Goal: Complete application form

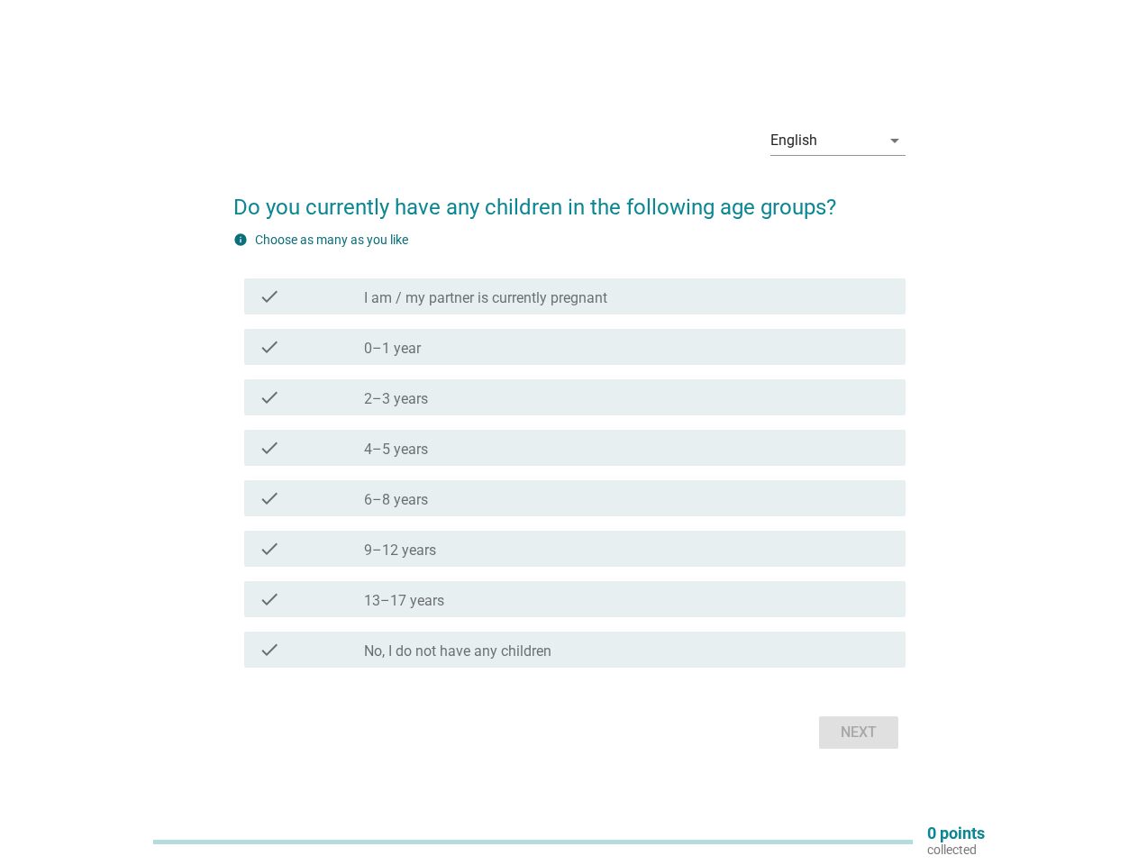
click at [570, 433] on div "check check_box_outline_blank 4–5 years" at bounding box center [575, 448] width 662 height 36
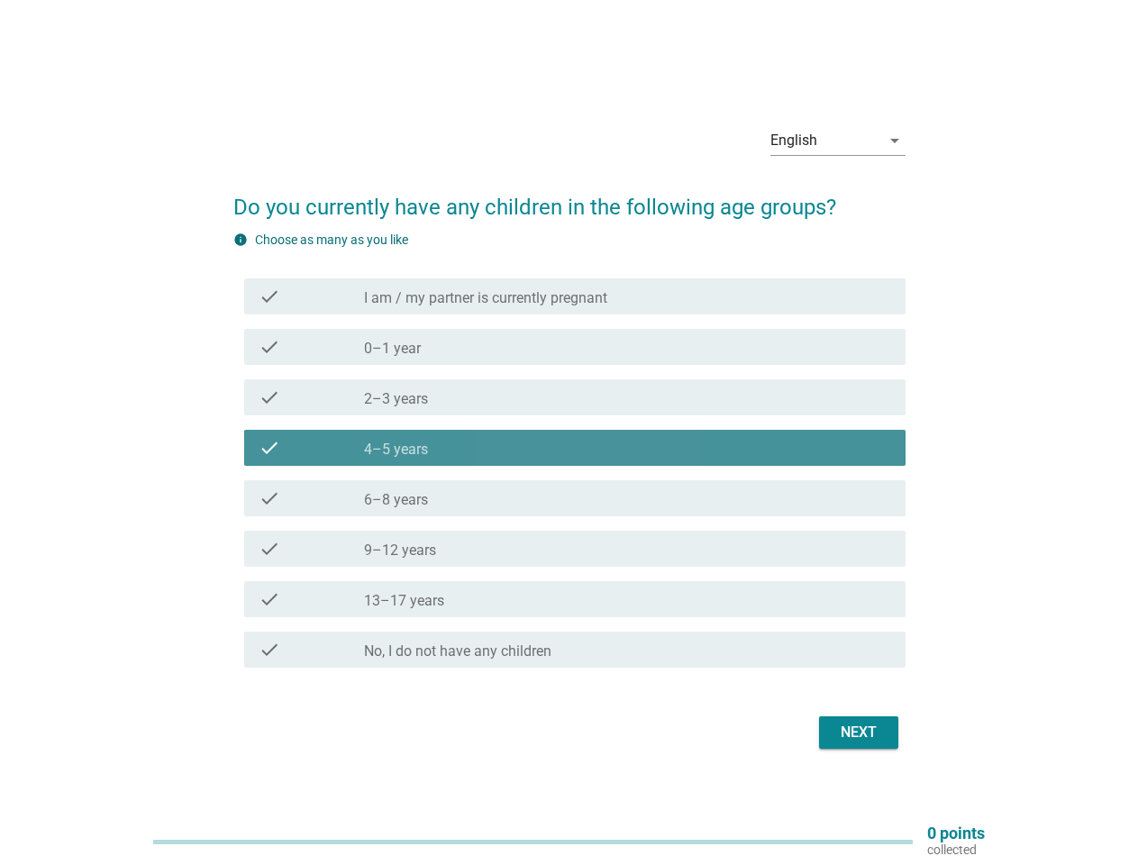
click at [838, 141] on div "English" at bounding box center [826, 140] width 110 height 29
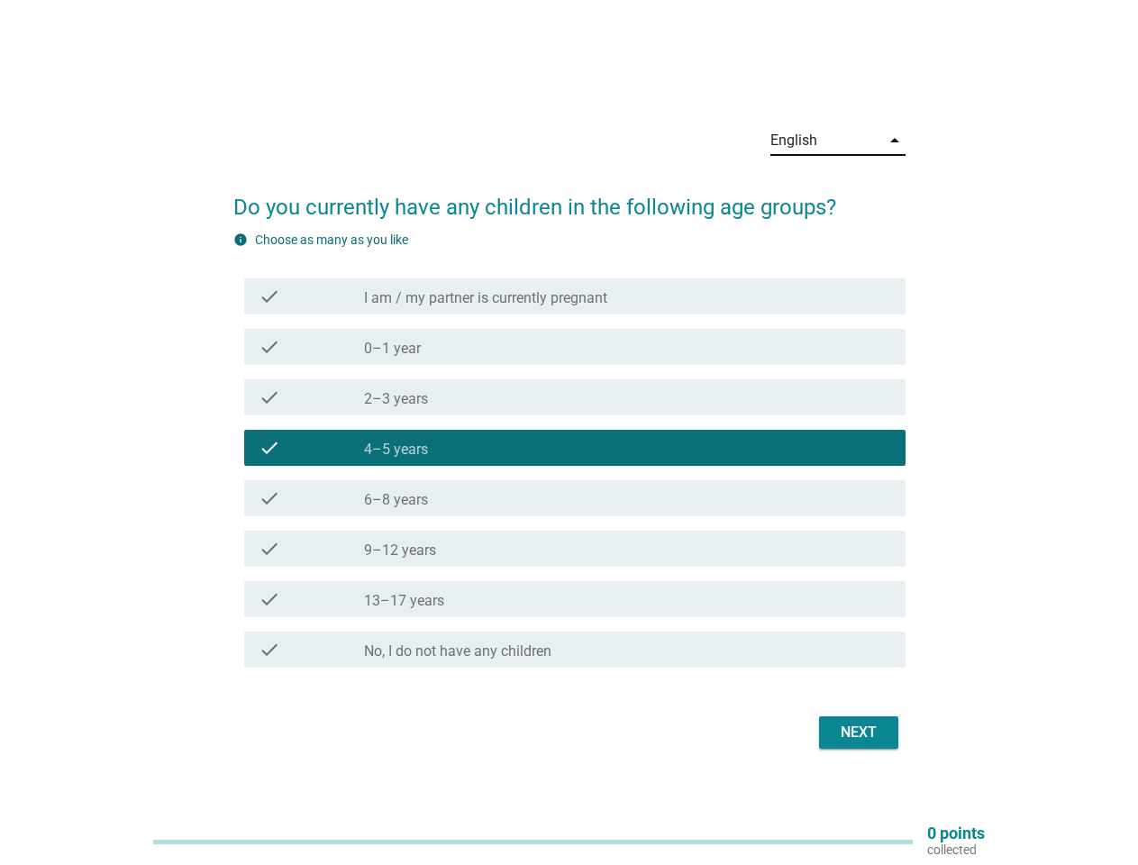
click at [570, 452] on div "check_box_outline_blank 4–5 years" at bounding box center [627, 448] width 527 height 22
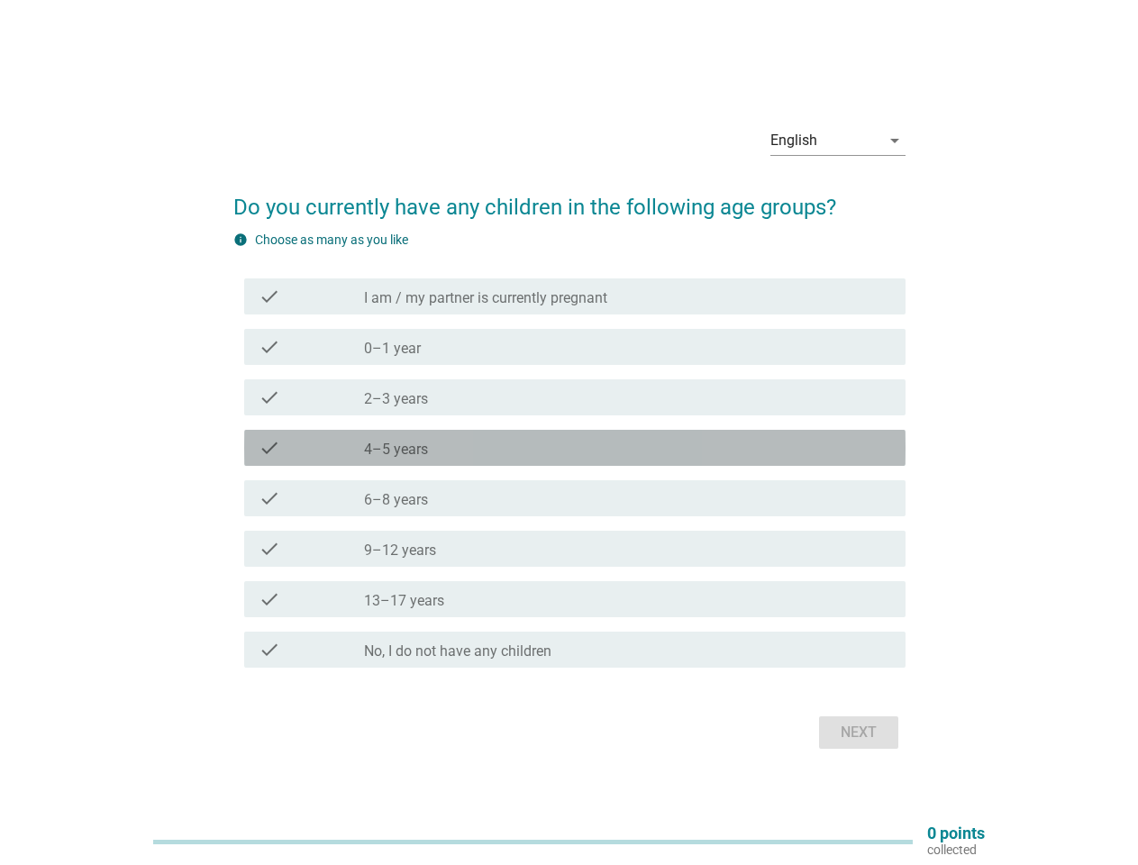
click at [575, 297] on label "I am / my partner is currently pregnant" at bounding box center [485, 298] width 243 height 18
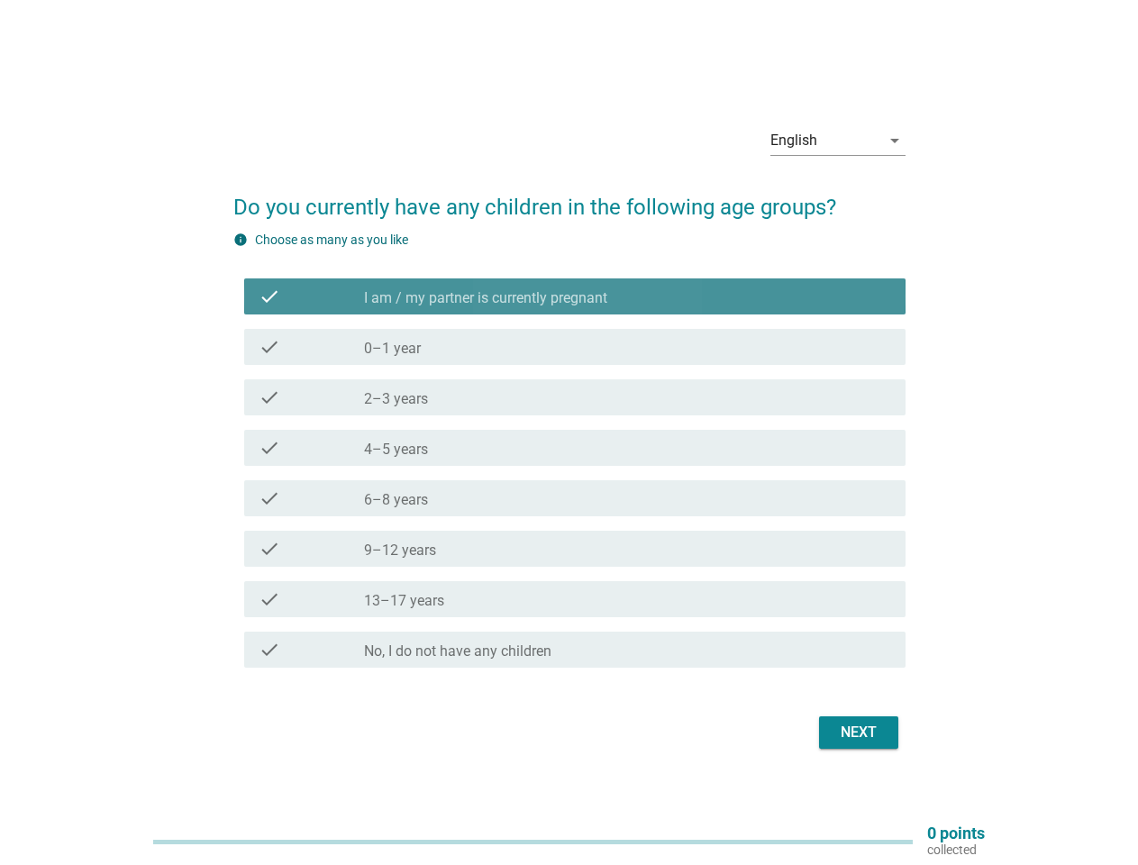
click at [575, 297] on label "I am / my partner is currently pregnant" at bounding box center [485, 298] width 243 height 18
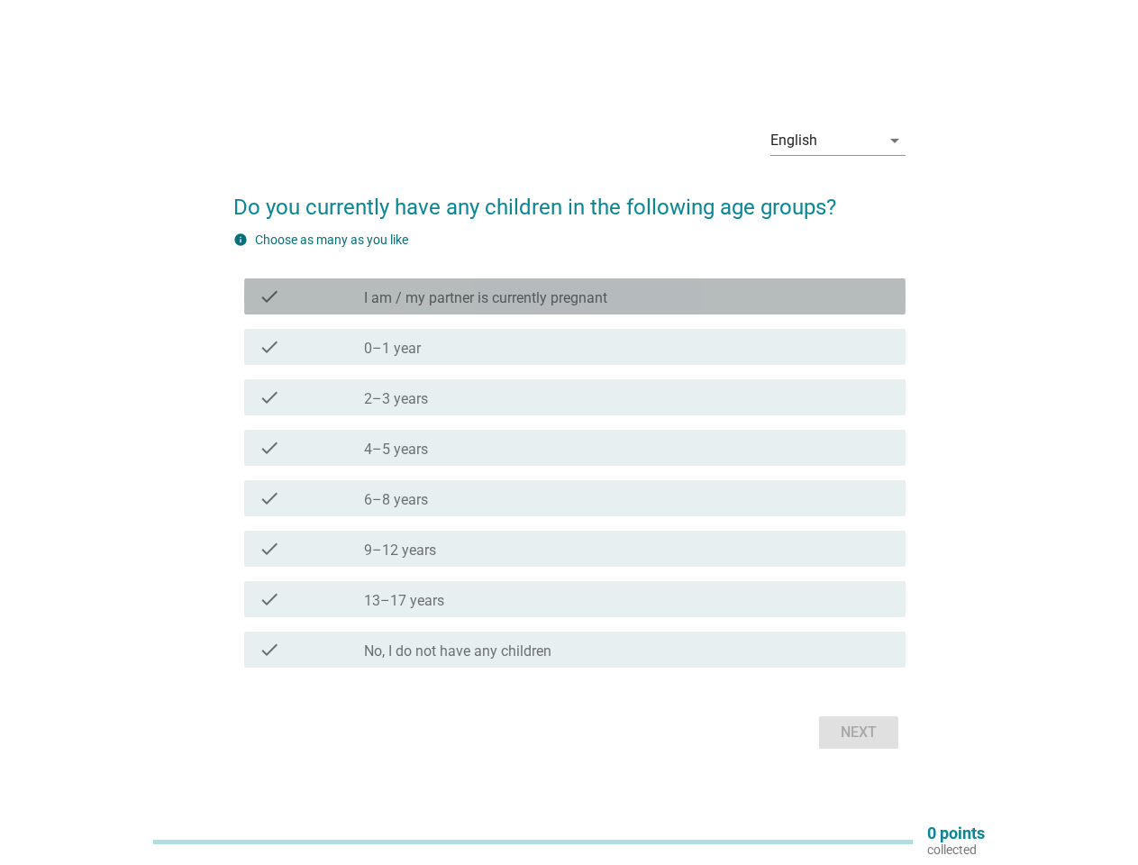
click at [486, 298] on label "I am / my partner is currently pregnant" at bounding box center [485, 298] width 243 height 18
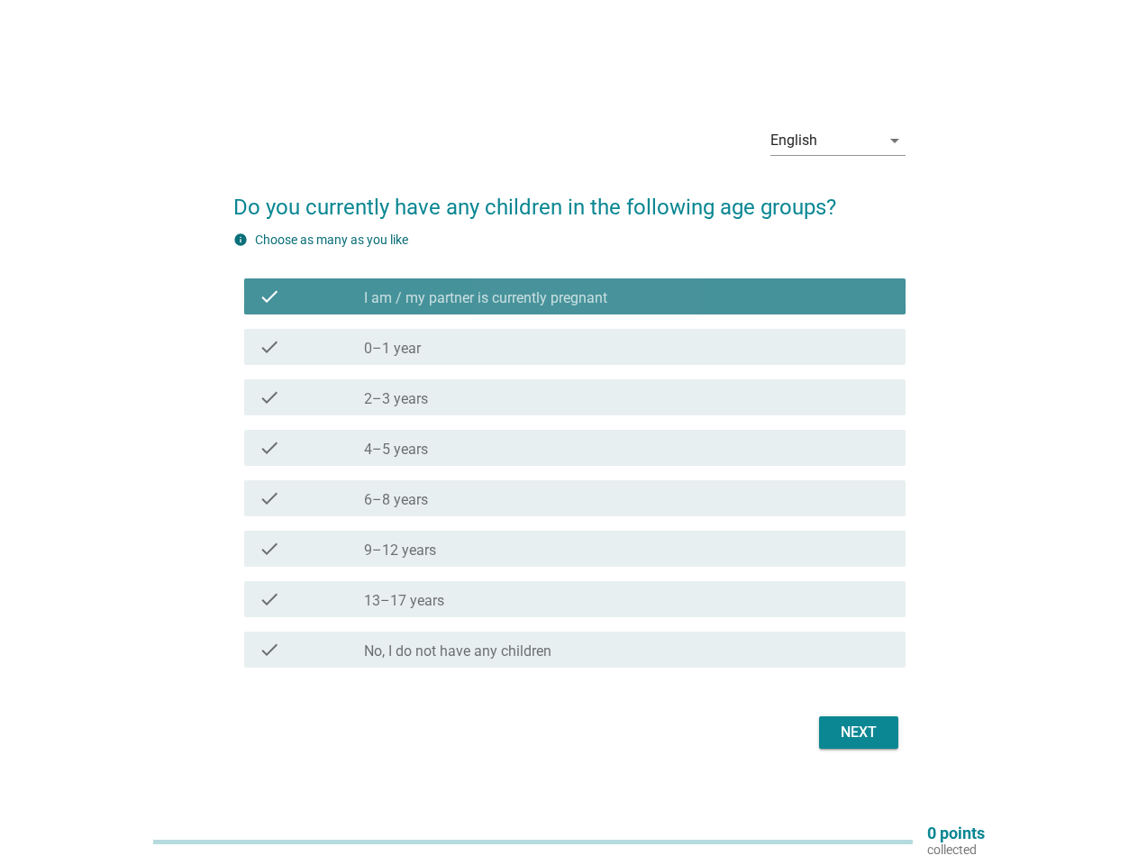
click at [486, 298] on label "I am / my partner is currently pregnant" at bounding box center [485, 298] width 243 height 18
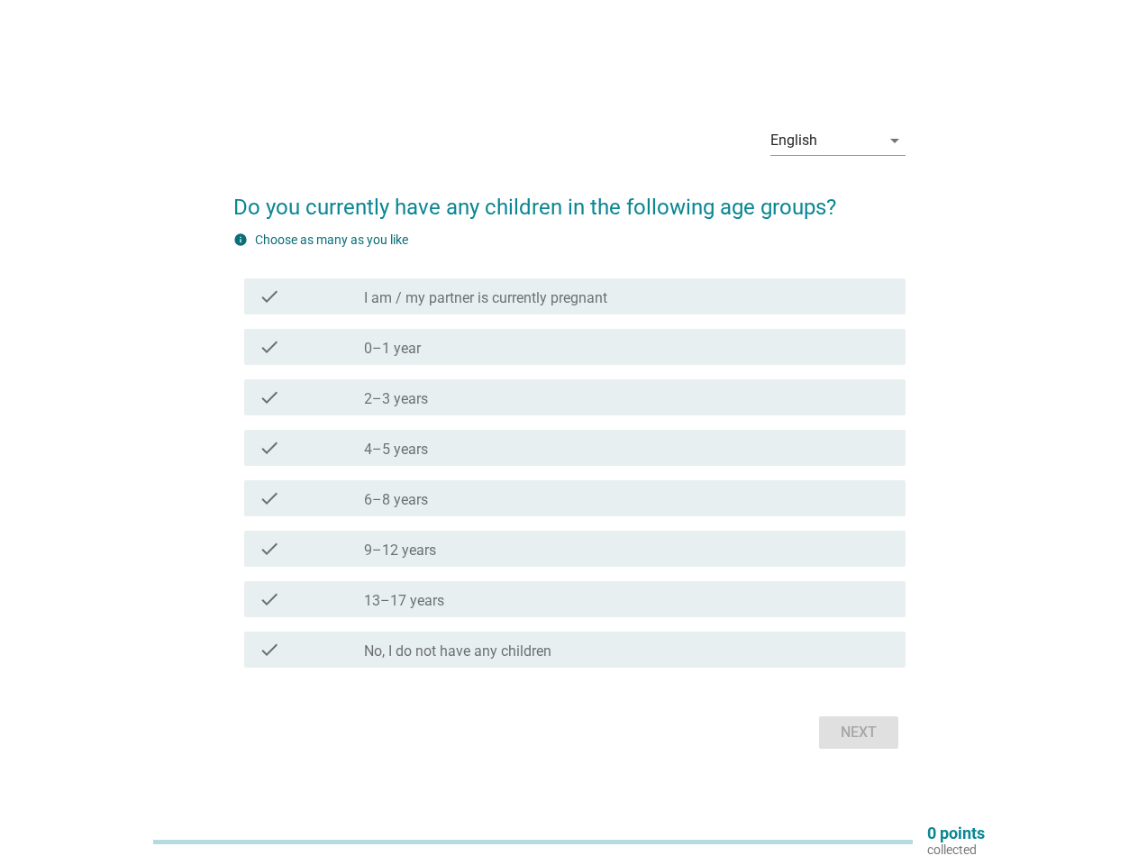
click at [575, 347] on div "check_box_outline_blank 0–1 year" at bounding box center [627, 347] width 527 height 22
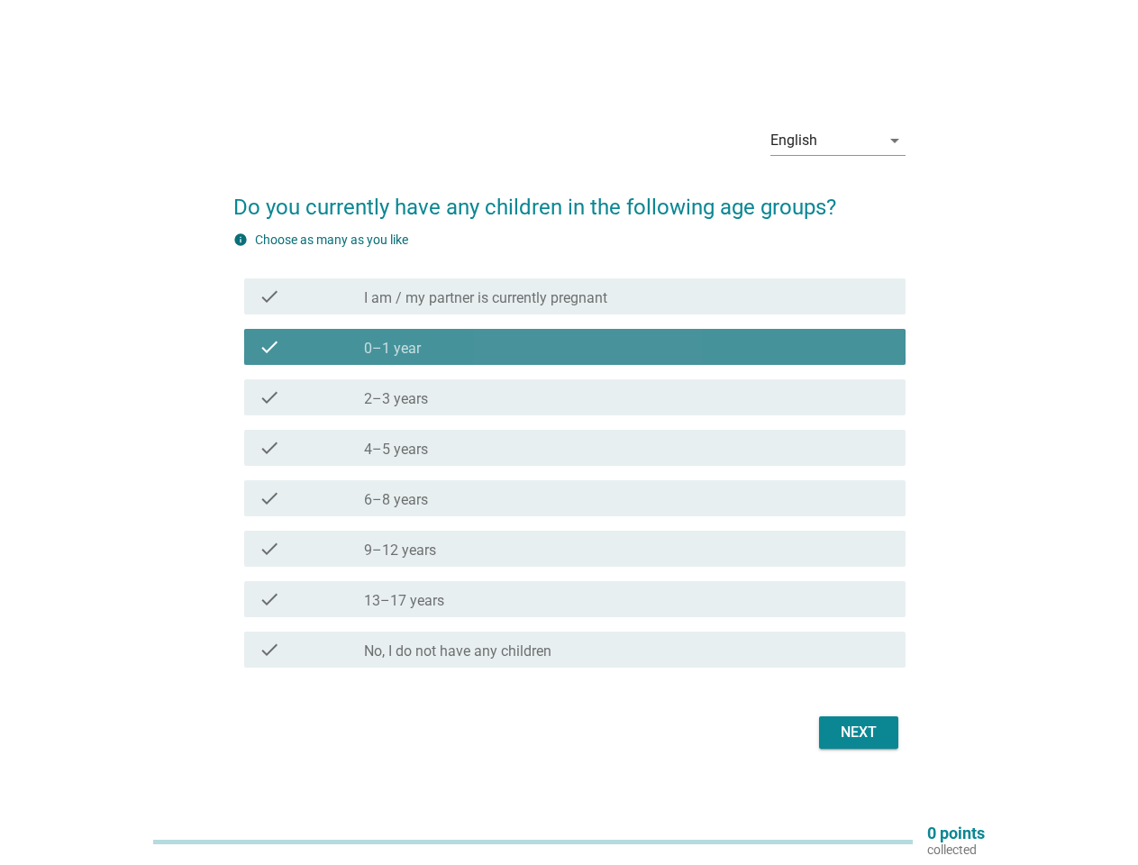
click at [575, 347] on div "check_box_outline_blank 0–1 year" at bounding box center [627, 347] width 527 height 22
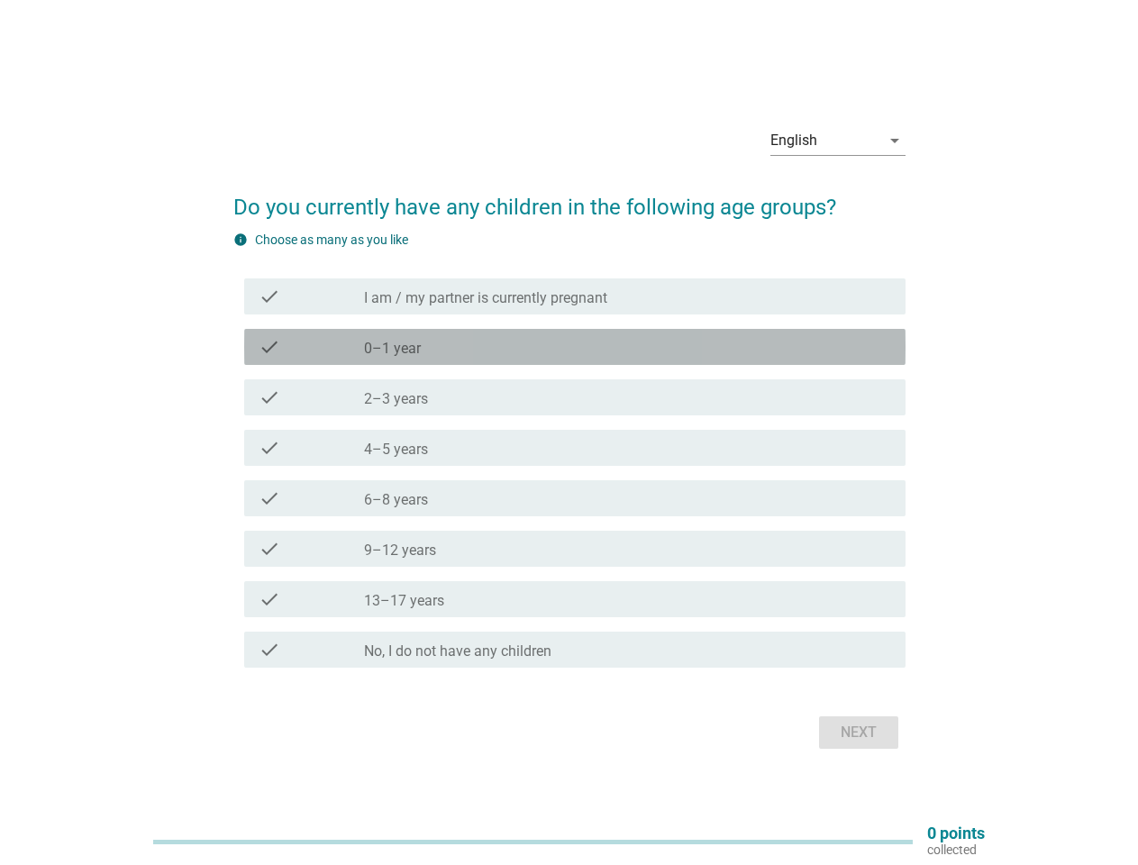
click at [392, 349] on label "0–1 year" at bounding box center [392, 349] width 57 height 18
